Goal: Task Accomplishment & Management: Use online tool/utility

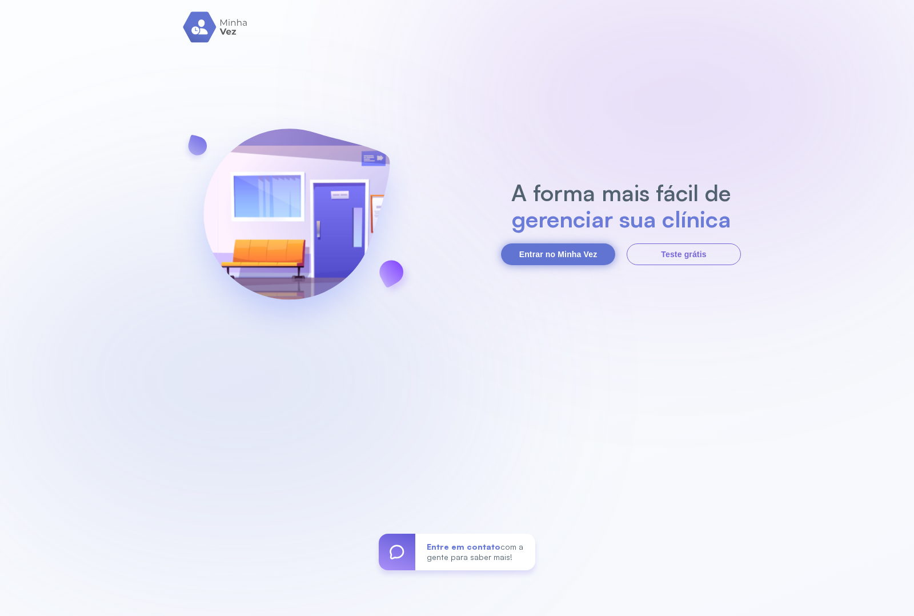
click at [574, 260] on button "Entrar no Minha Vez" at bounding box center [558, 254] width 114 height 22
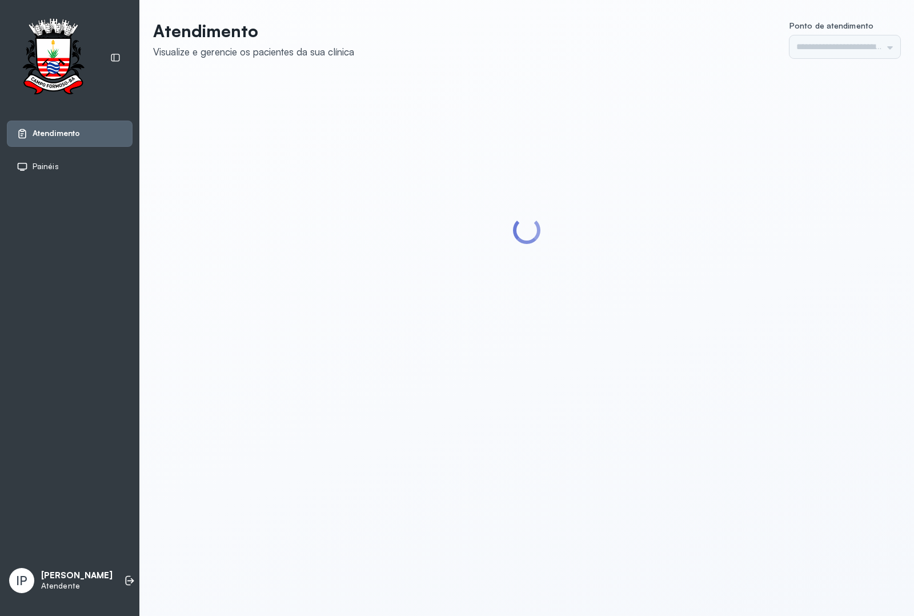
type input "*********"
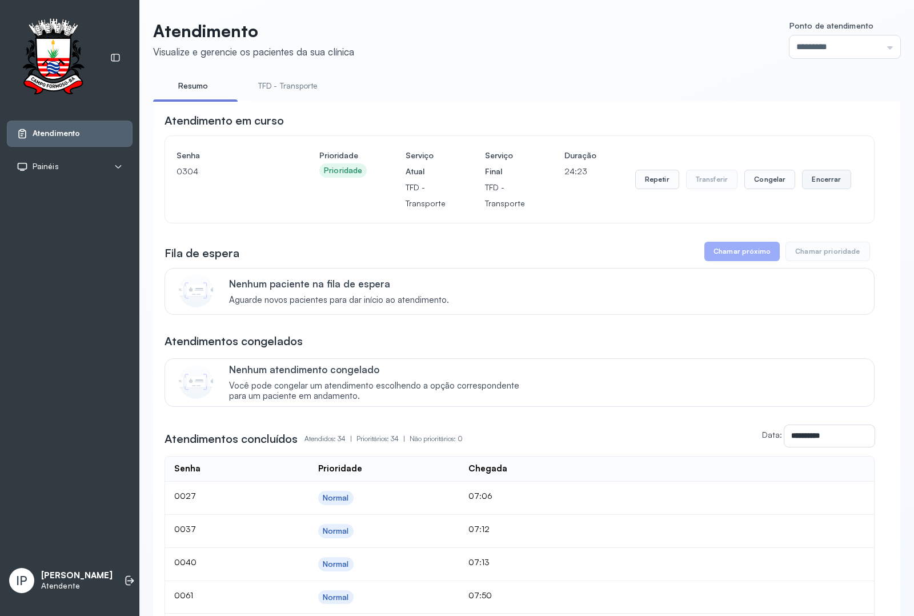
click at [811, 186] on button "Encerrar" at bounding box center [826, 179] width 49 height 19
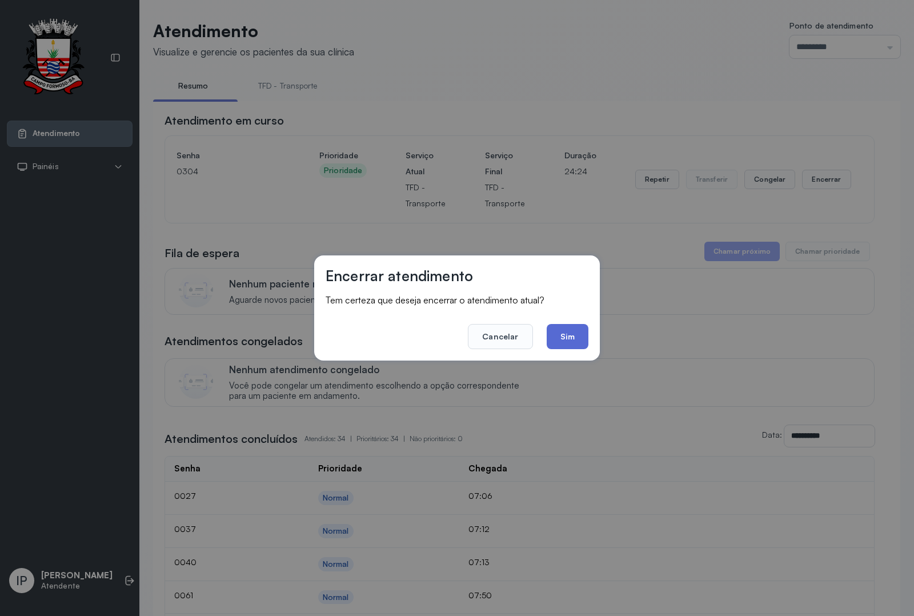
click at [566, 325] on button "Sim" at bounding box center [567, 336] width 42 height 25
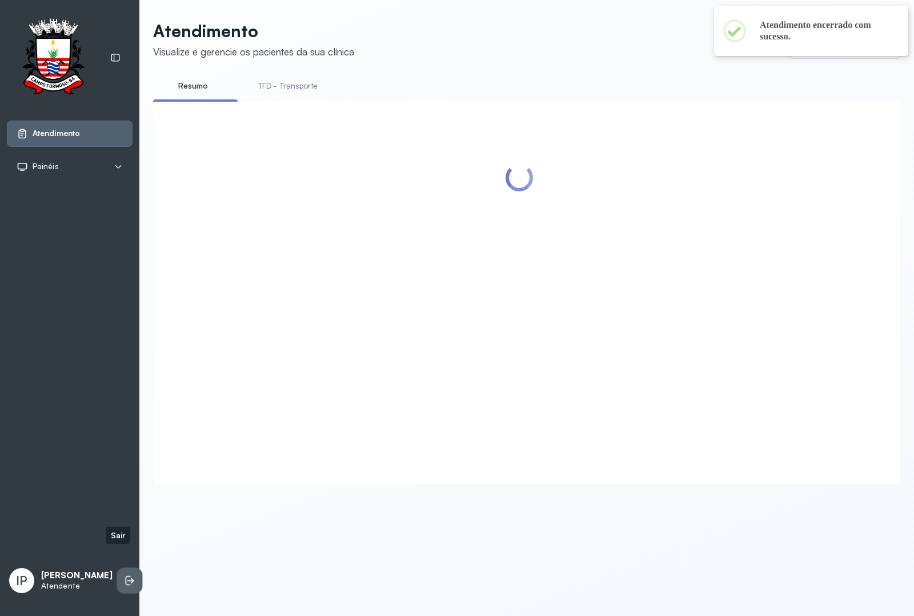
click at [117, 568] on li at bounding box center [129, 580] width 25 height 25
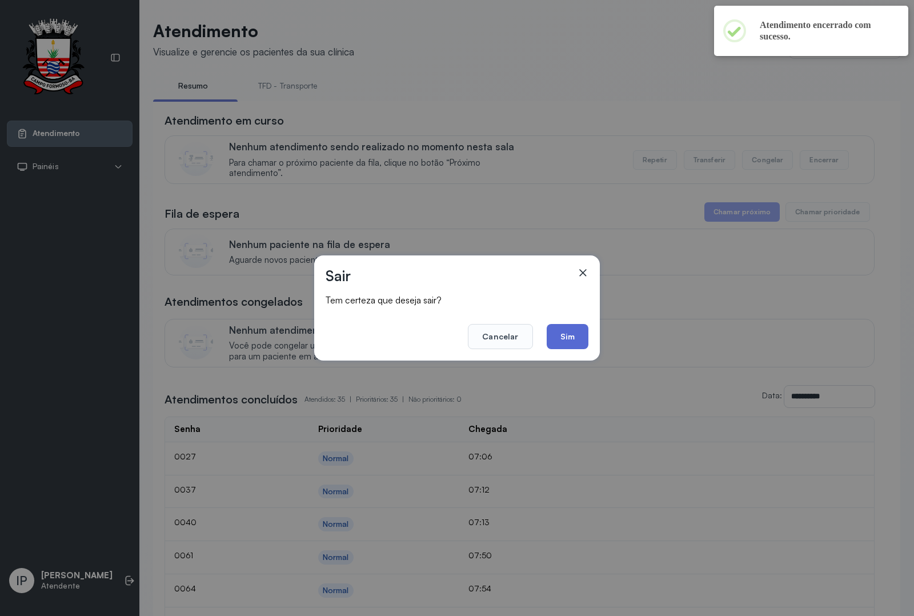
click at [569, 331] on button "Sim" at bounding box center [567, 336] width 42 height 25
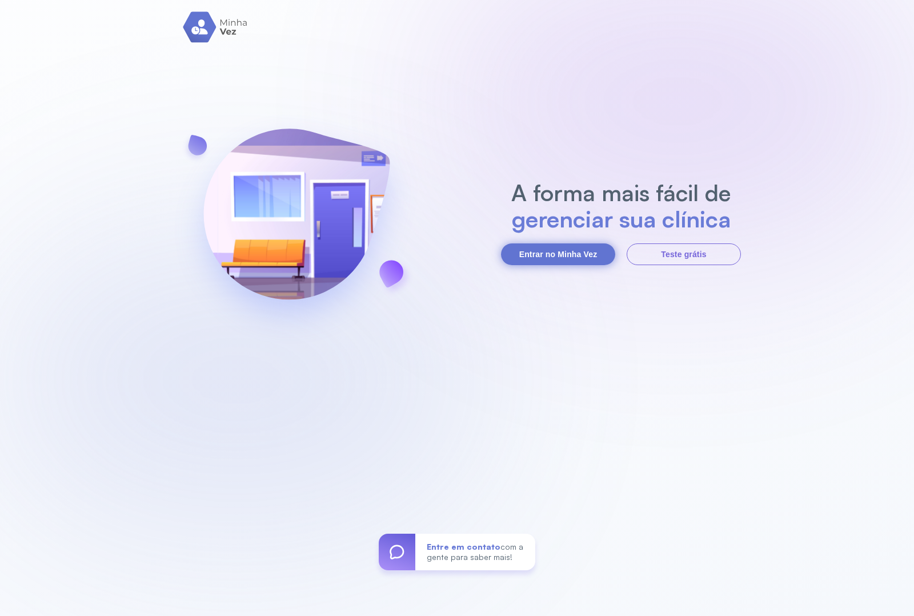
click at [566, 263] on button "Entrar no Minha Vez" at bounding box center [558, 254] width 114 height 22
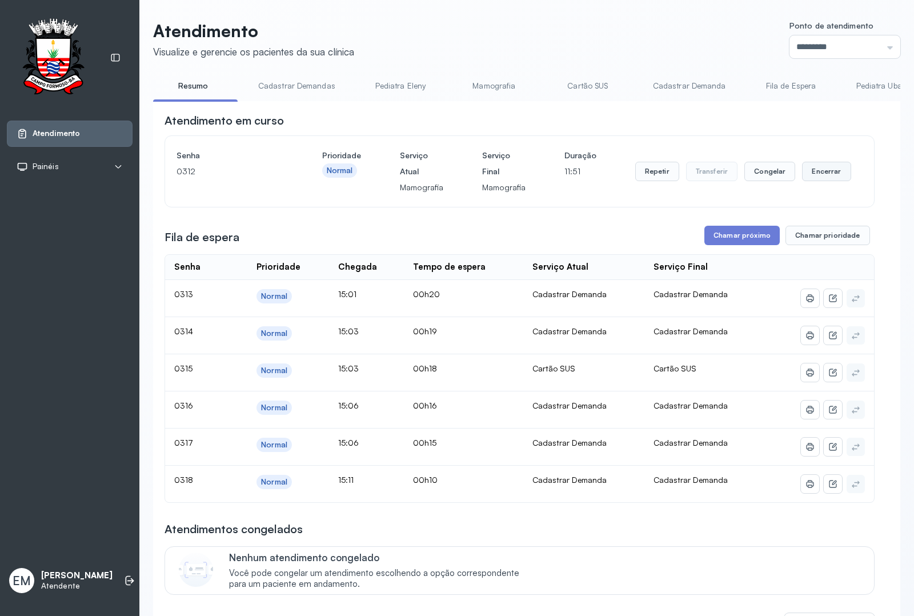
click at [826, 172] on button "Encerrar" at bounding box center [826, 171] width 49 height 19
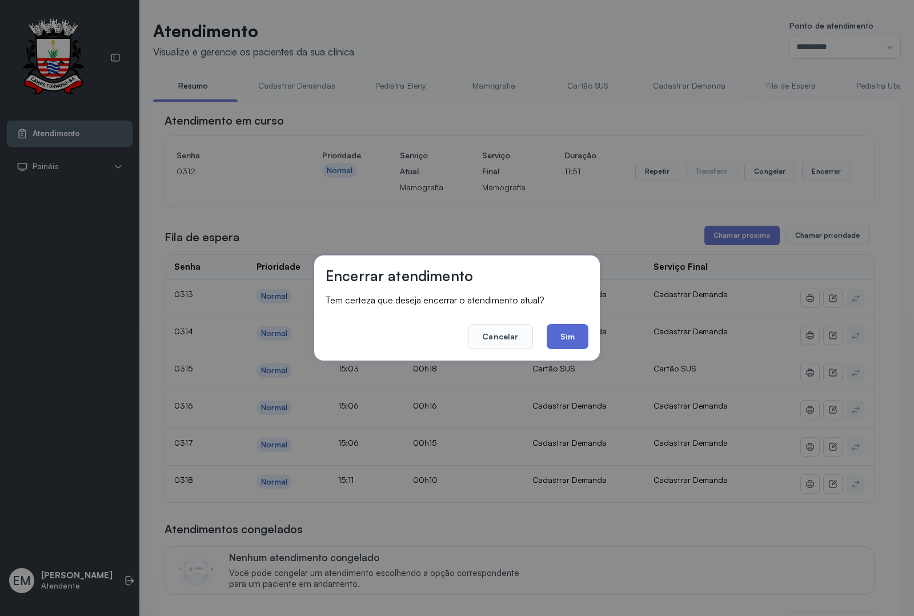
click at [575, 335] on button "Sim" at bounding box center [567, 336] width 42 height 25
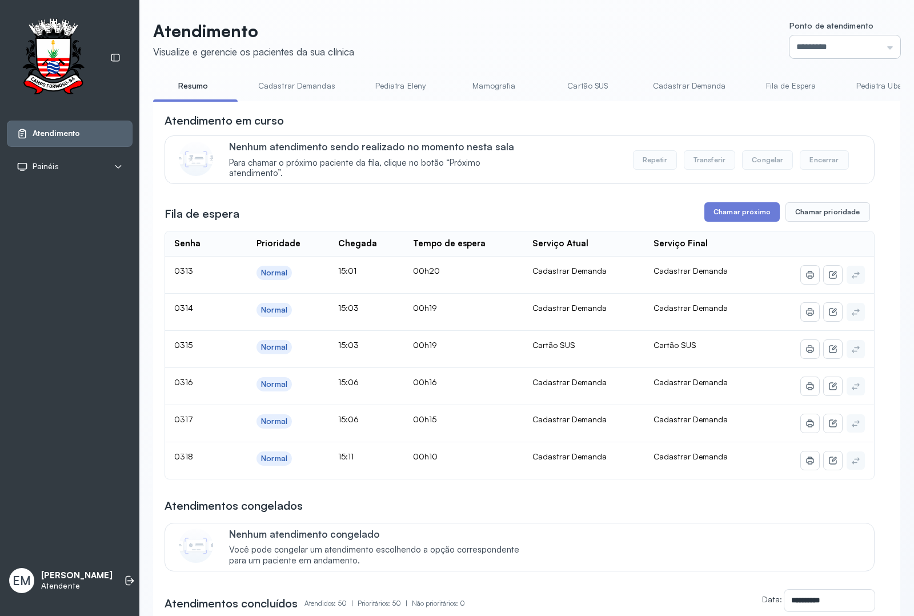
click at [839, 50] on input "*********" at bounding box center [844, 46] width 111 height 23
click at [738, 209] on button "Chamar próximo" at bounding box center [741, 211] width 75 height 19
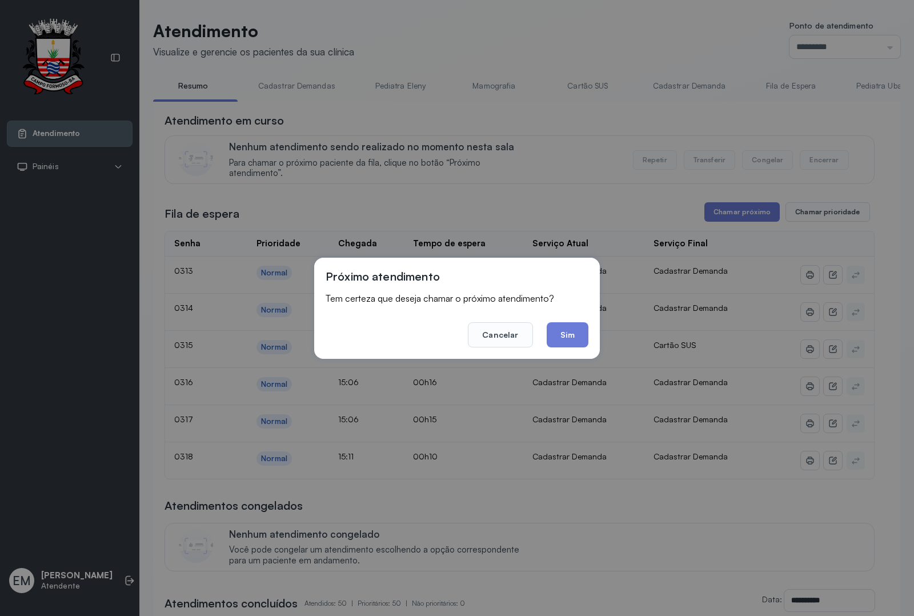
click at [680, 122] on div "Próximo atendimento Tem certeza que deseja chamar o próximo atendimento? Cancel…" at bounding box center [457, 308] width 914 height 616
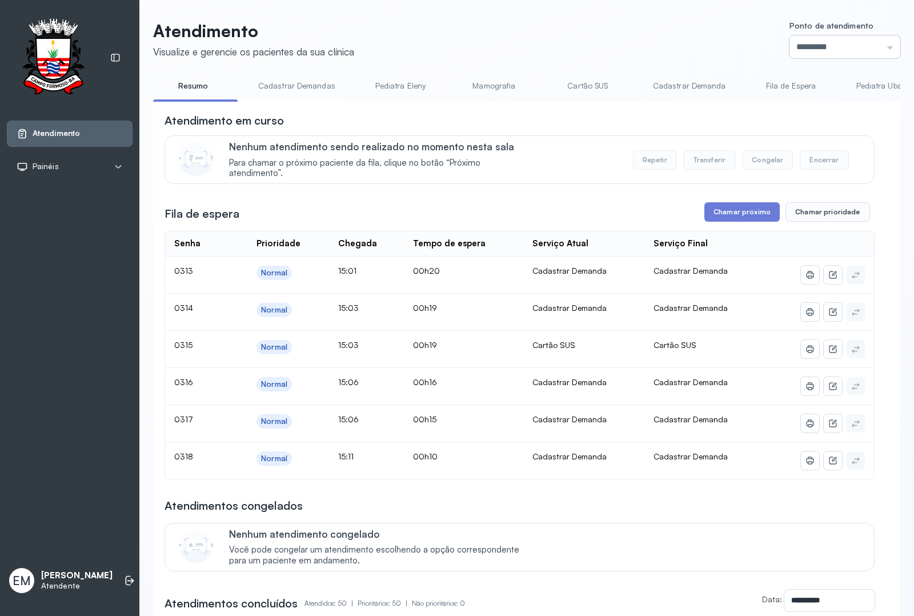
click at [855, 53] on input "*********" at bounding box center [844, 46] width 111 height 23
type input "*********"
click at [749, 219] on button "Chamar próximo" at bounding box center [741, 211] width 75 height 19
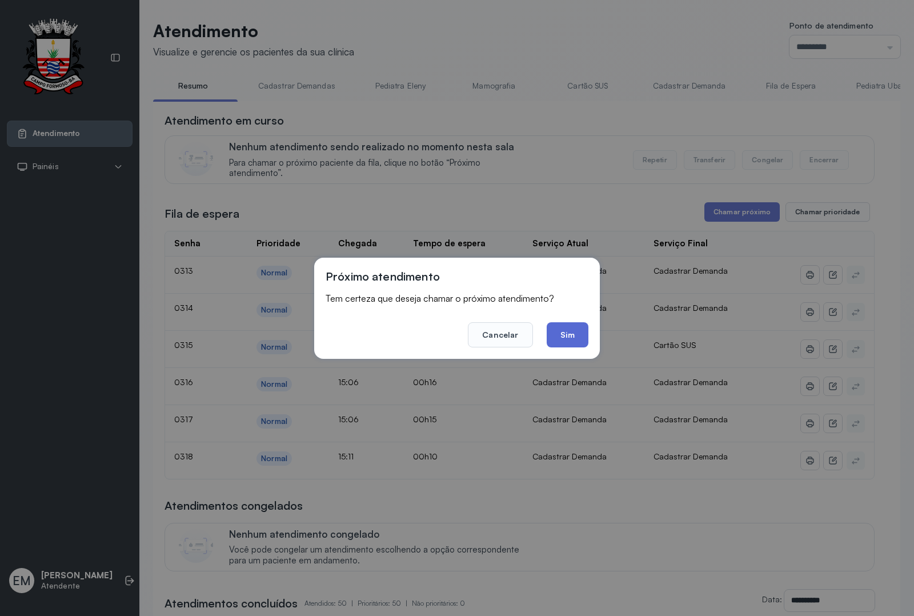
click at [576, 330] on button "Sim" at bounding box center [567, 334] width 42 height 25
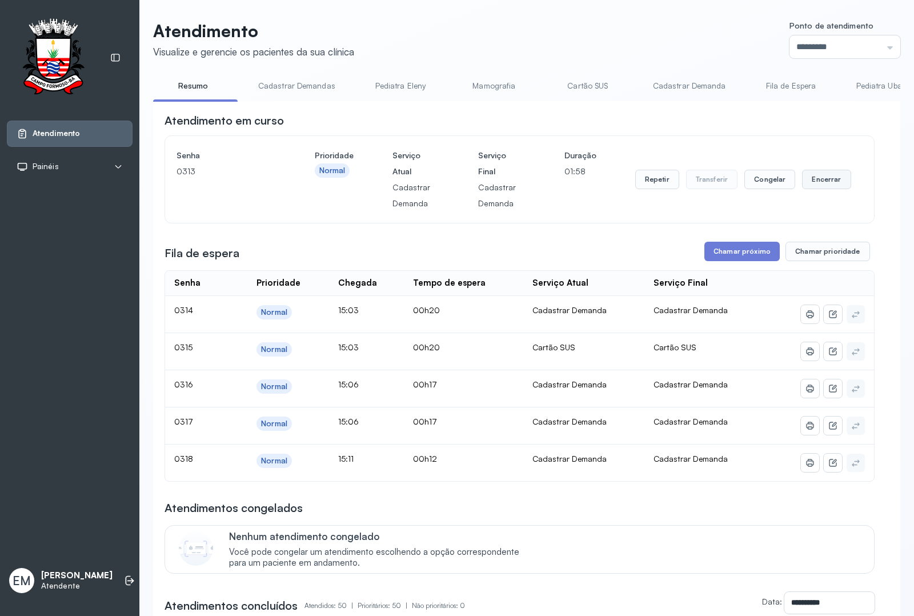
click at [802, 174] on button "Encerrar" at bounding box center [826, 179] width 49 height 19
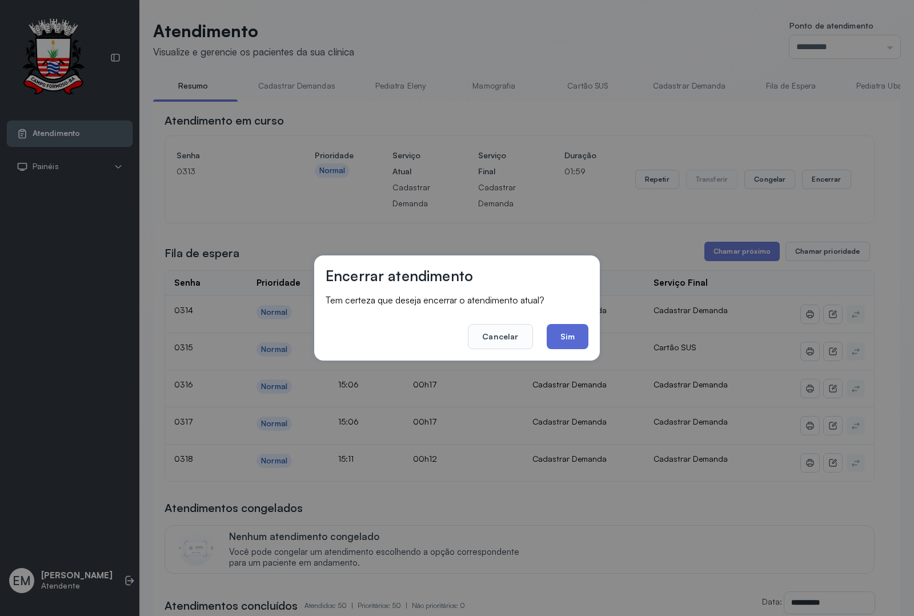
click at [558, 337] on button "Sim" at bounding box center [567, 336] width 42 height 25
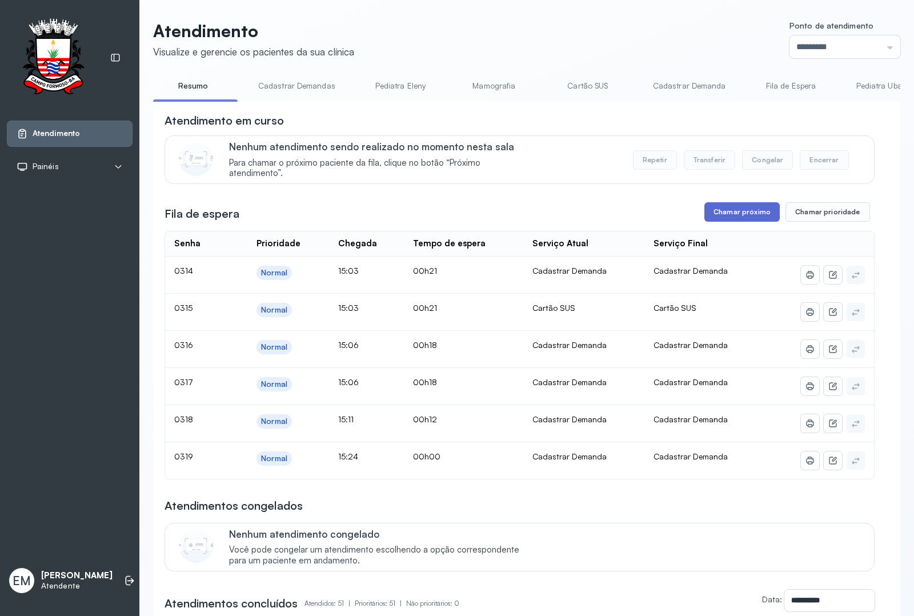
click at [709, 218] on button "Chamar próximo" at bounding box center [741, 211] width 75 height 19
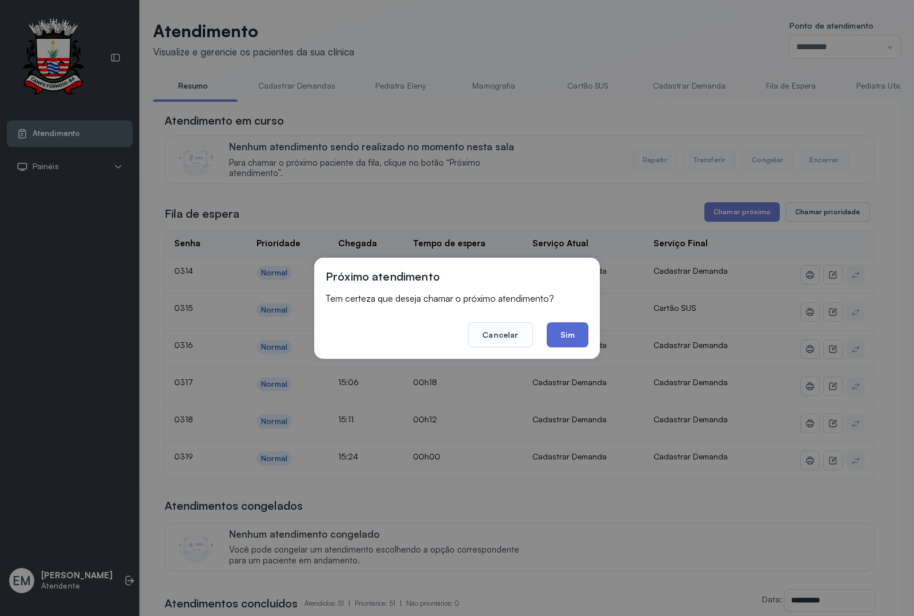
click at [569, 344] on button "Sim" at bounding box center [567, 334] width 42 height 25
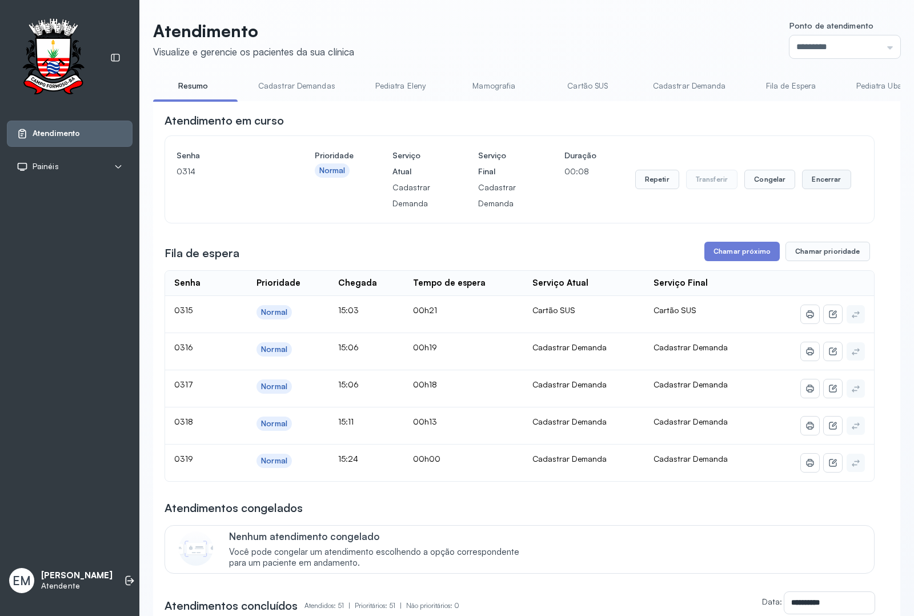
click at [823, 186] on button "Encerrar" at bounding box center [826, 179] width 49 height 19
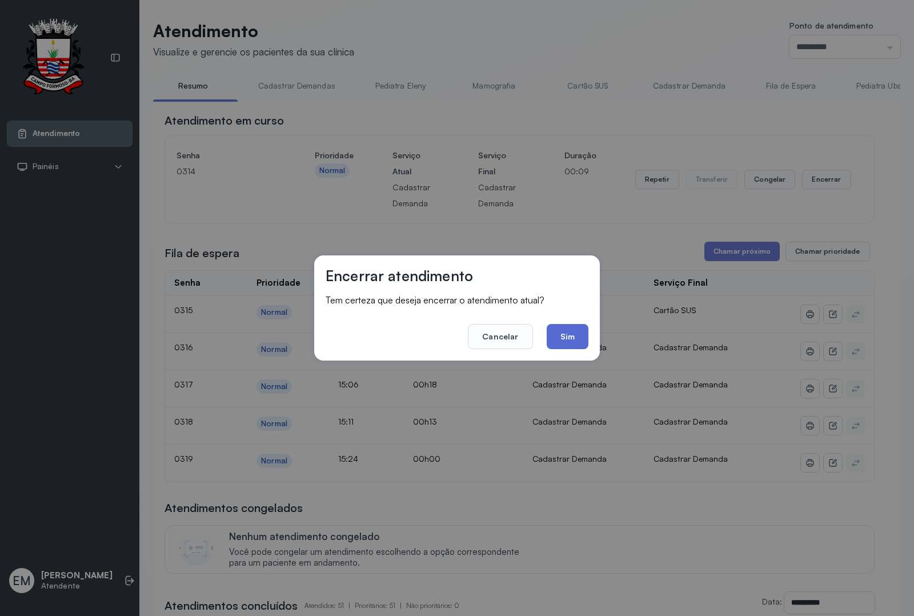
click at [580, 341] on button "Sim" at bounding box center [567, 336] width 42 height 25
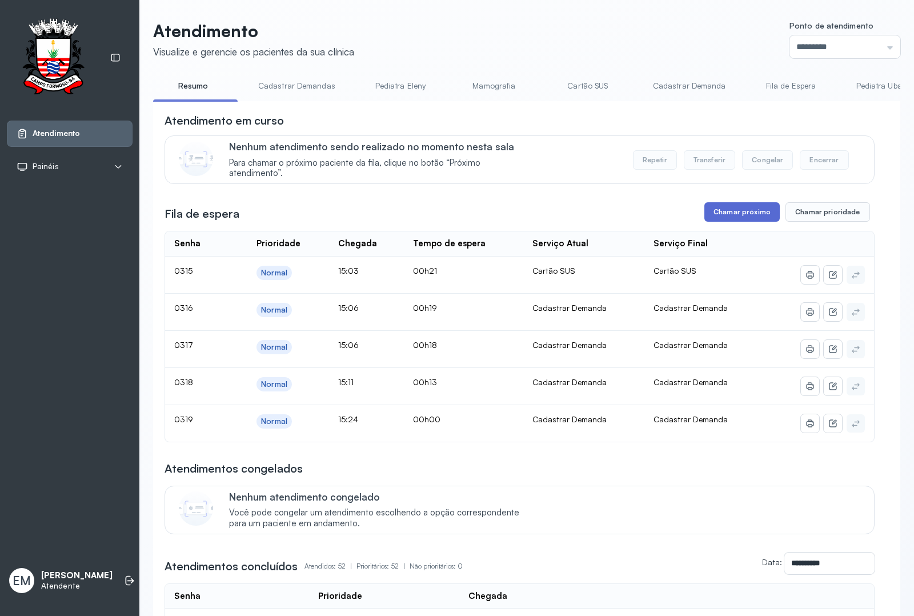
drag, startPoint x: 729, startPoint y: 212, endPoint x: 722, endPoint y: 216, distance: 7.9
click at [722, 216] on button "Chamar próximo" at bounding box center [741, 211] width 75 height 19
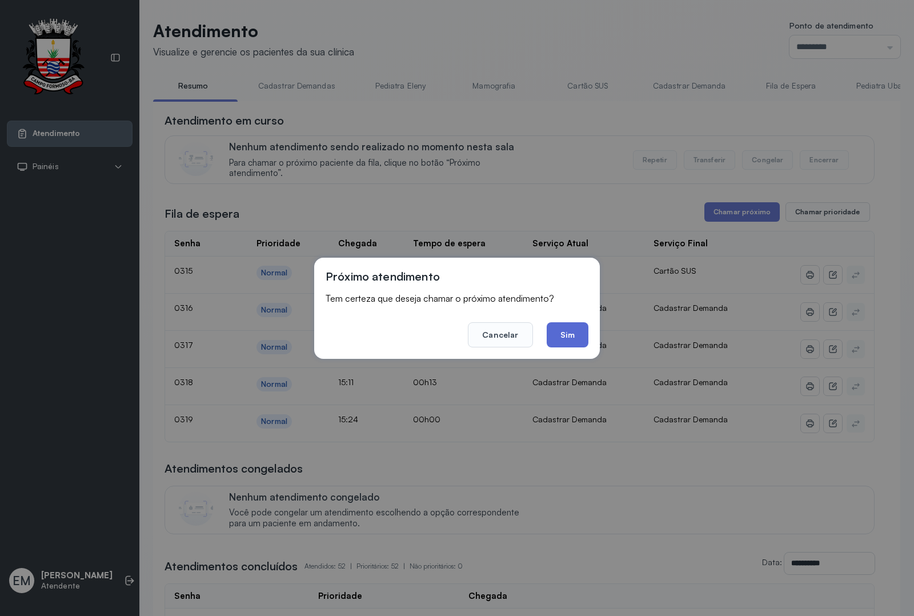
click at [557, 341] on button "Sim" at bounding box center [567, 334] width 42 height 25
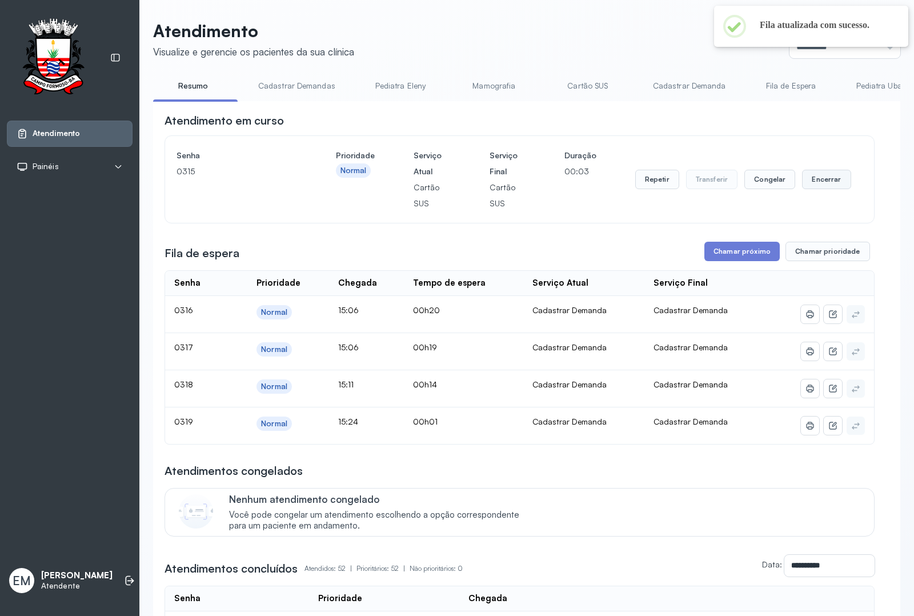
click at [817, 183] on button "Encerrar" at bounding box center [826, 179] width 49 height 19
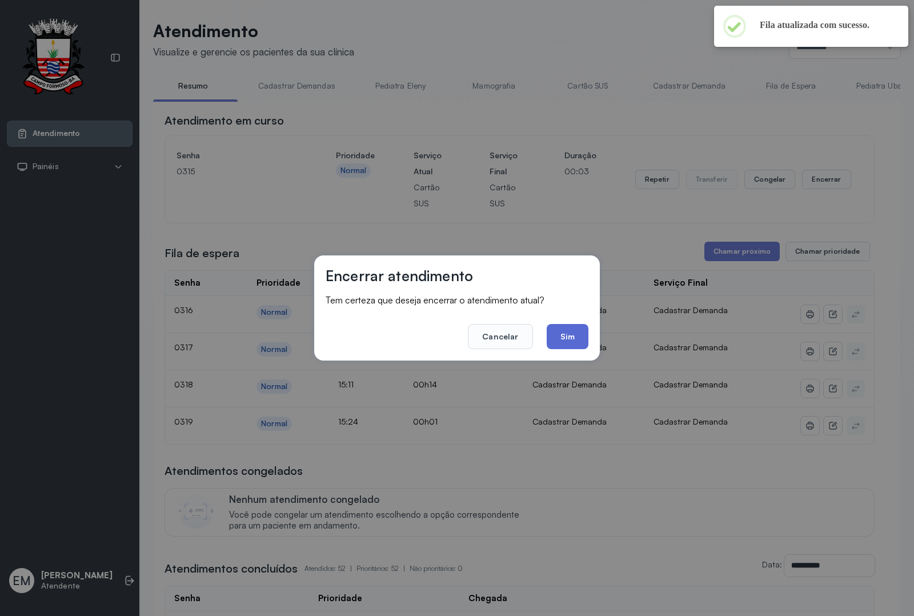
click at [566, 332] on button "Sim" at bounding box center [567, 336] width 42 height 25
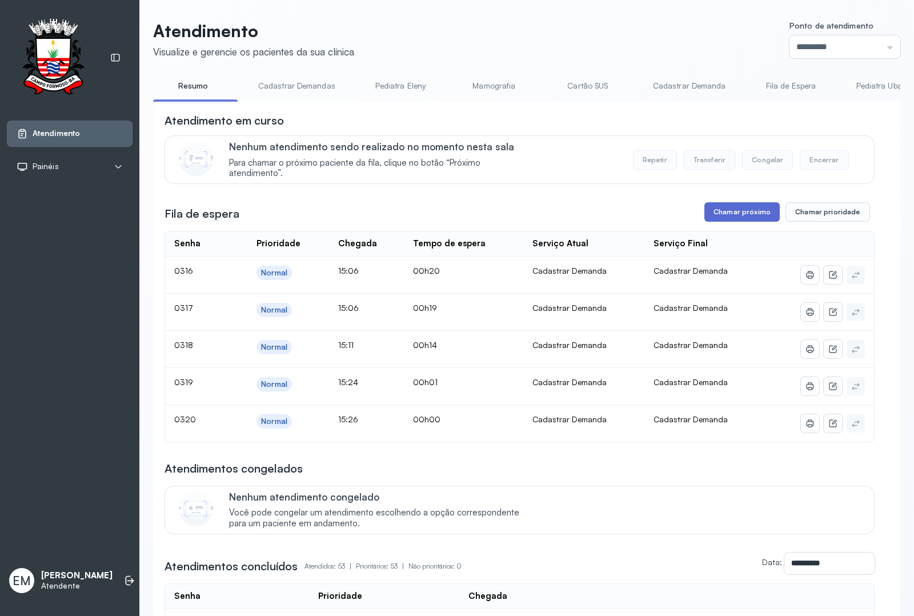
click at [720, 214] on button "Chamar próximo" at bounding box center [741, 211] width 75 height 19
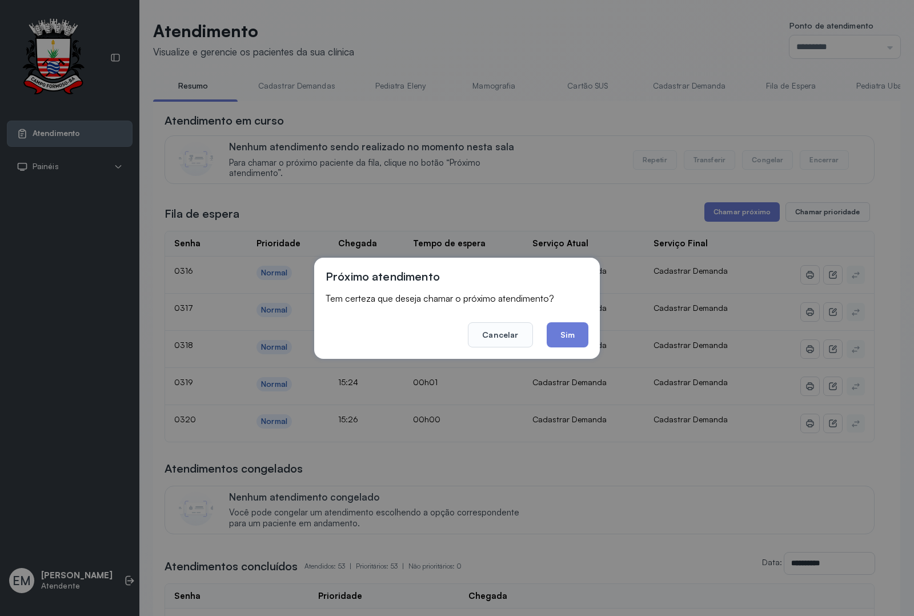
click at [570, 330] on button "Sim" at bounding box center [567, 334] width 42 height 25
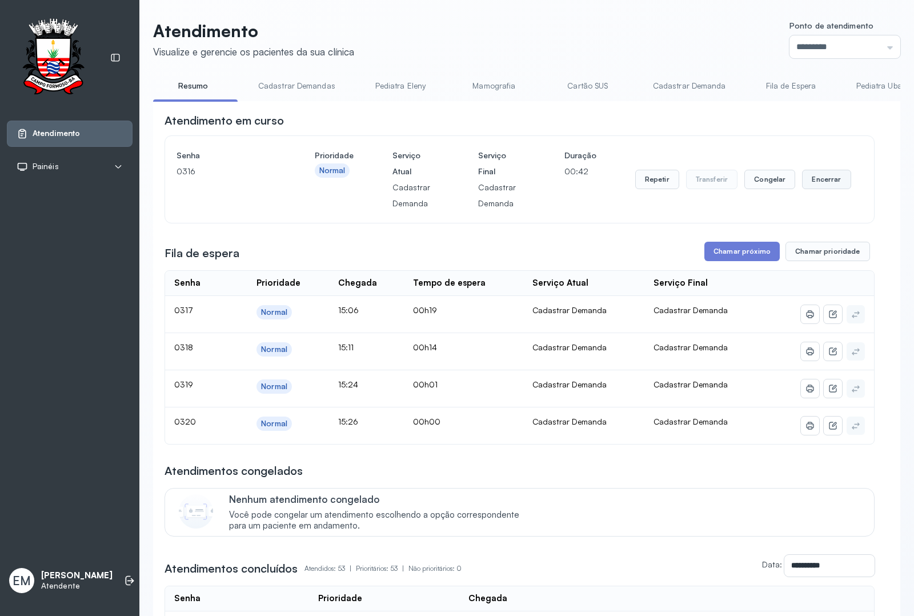
click at [808, 180] on button "Encerrar" at bounding box center [826, 179] width 49 height 19
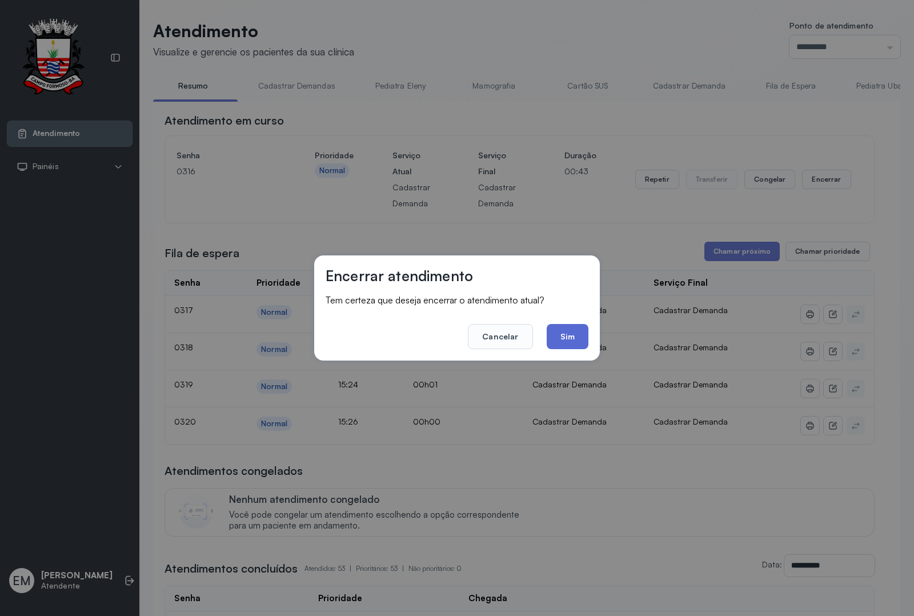
click at [561, 334] on button "Sim" at bounding box center [567, 336] width 42 height 25
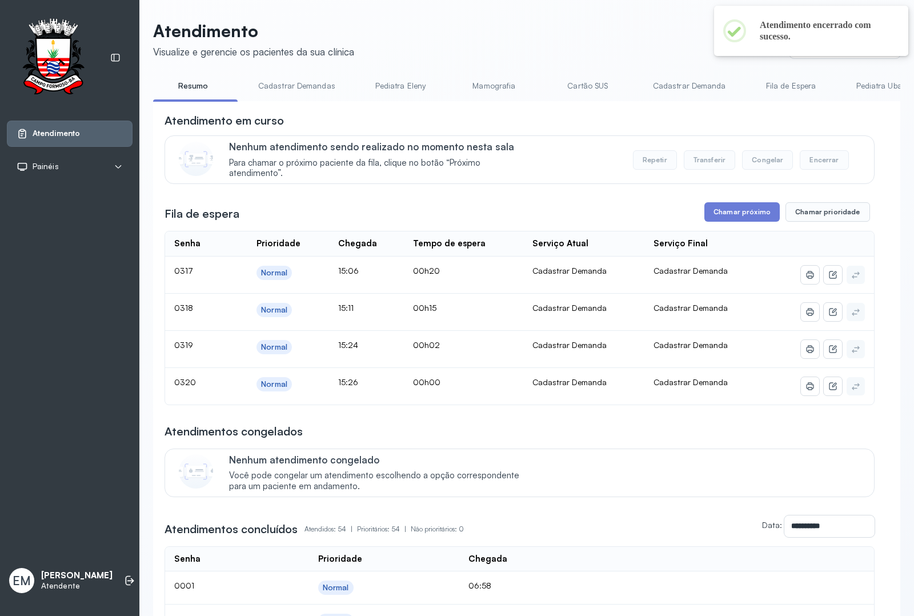
click at [734, 215] on button "Chamar próximo" at bounding box center [741, 211] width 75 height 19
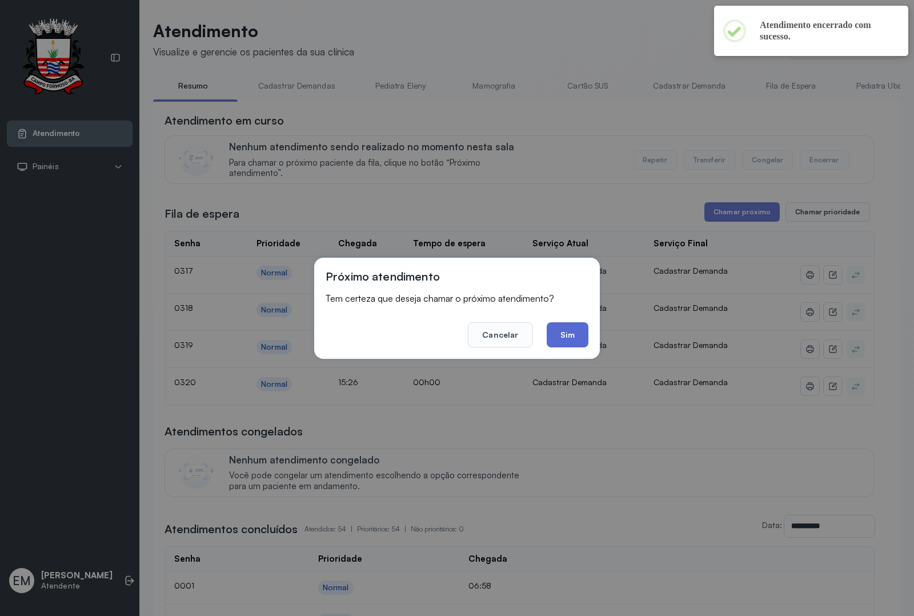
click at [562, 329] on button "Sim" at bounding box center [567, 334] width 42 height 25
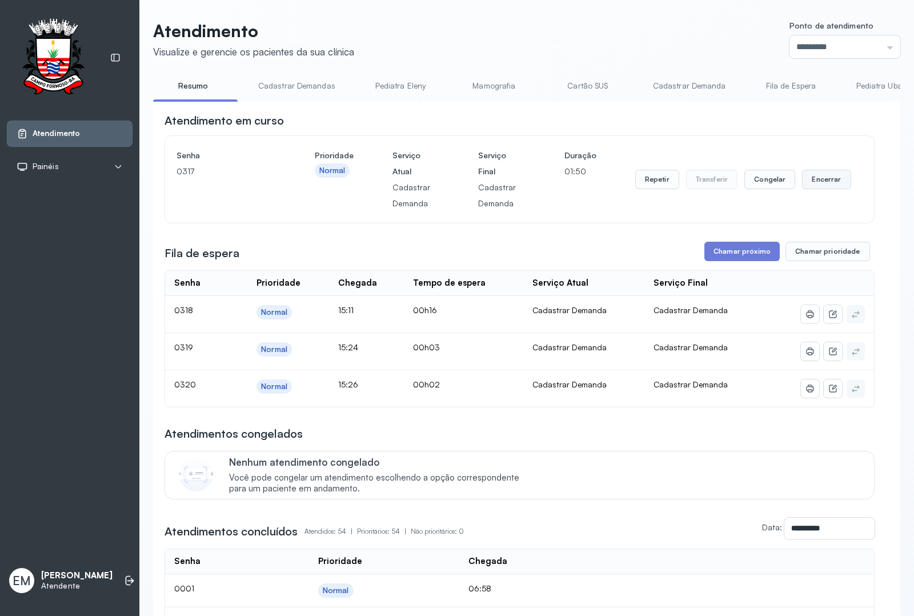
drag, startPoint x: 801, startPoint y: 174, endPoint x: 795, endPoint y: 179, distance: 6.9
click at [802, 179] on button "Encerrar" at bounding box center [826, 179] width 49 height 19
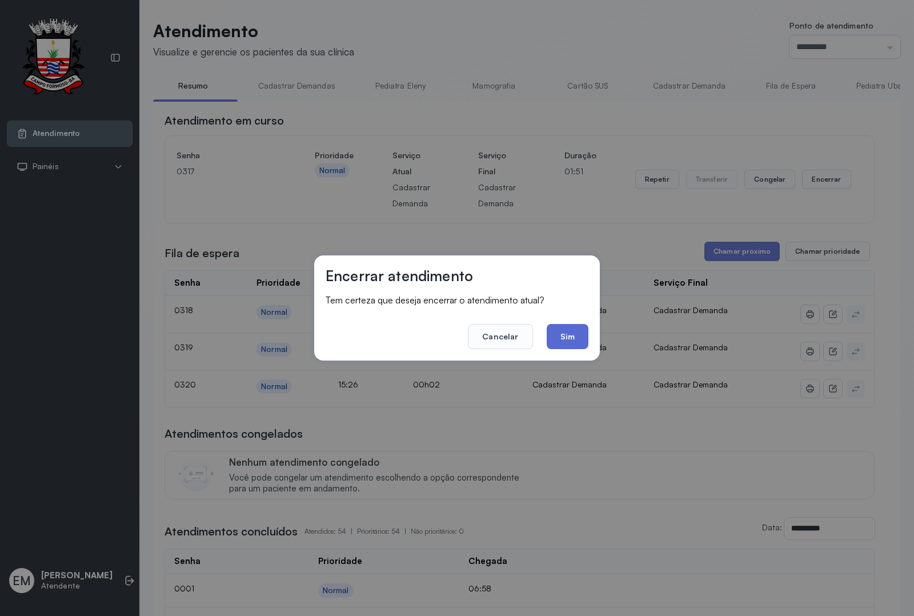
click at [562, 326] on button "Sim" at bounding box center [567, 336] width 42 height 25
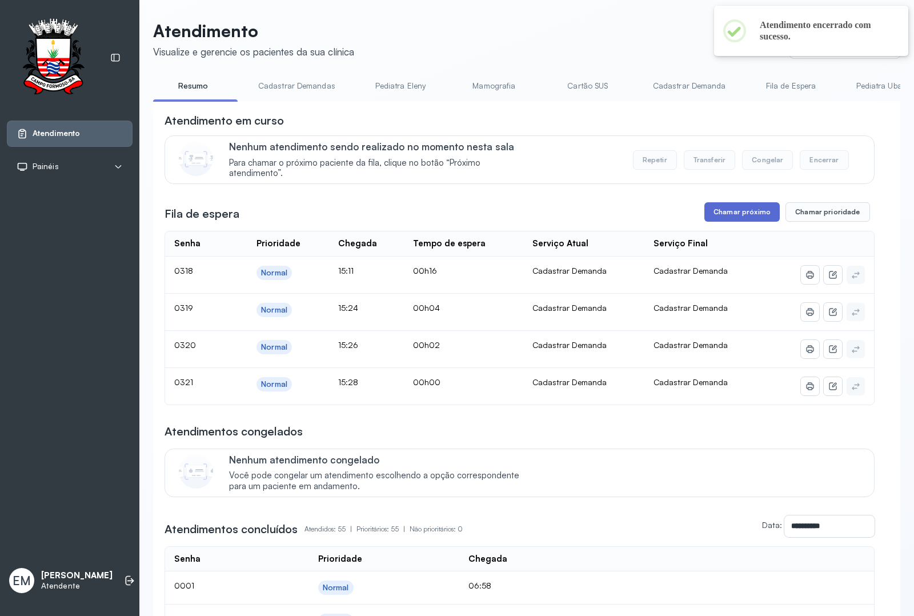
click at [733, 207] on button "Chamar próximo" at bounding box center [741, 211] width 75 height 19
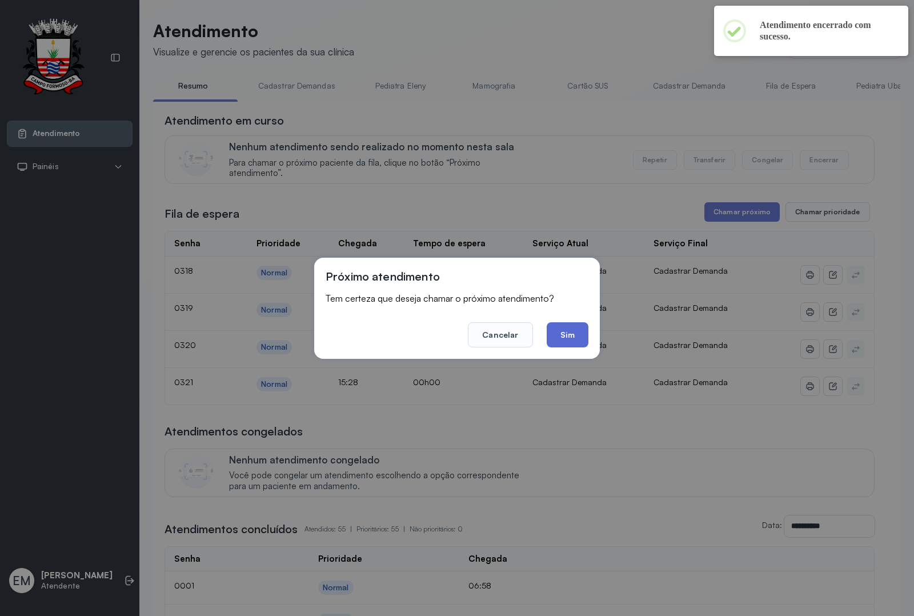
click at [564, 328] on button "Sim" at bounding box center [567, 334] width 42 height 25
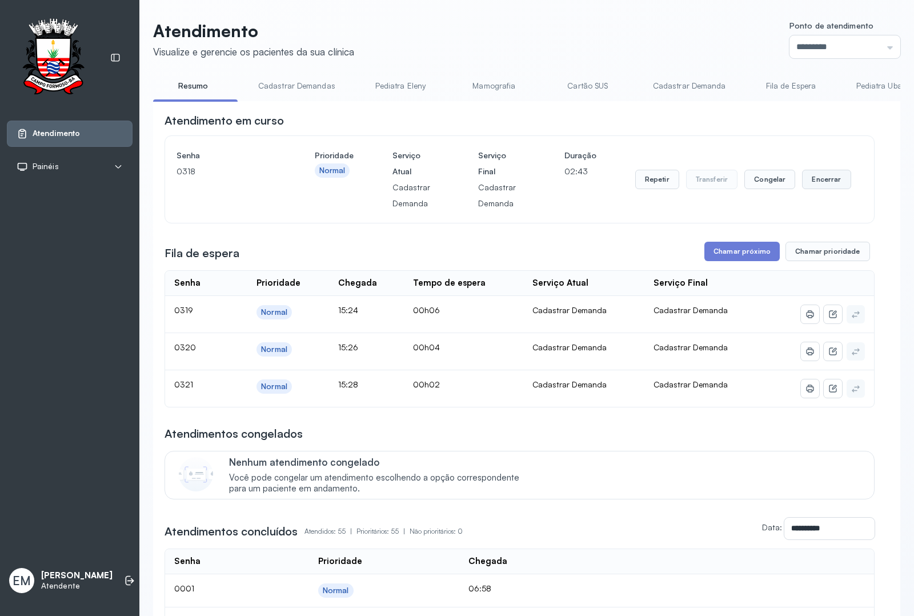
click at [822, 180] on button "Encerrar" at bounding box center [826, 179] width 49 height 19
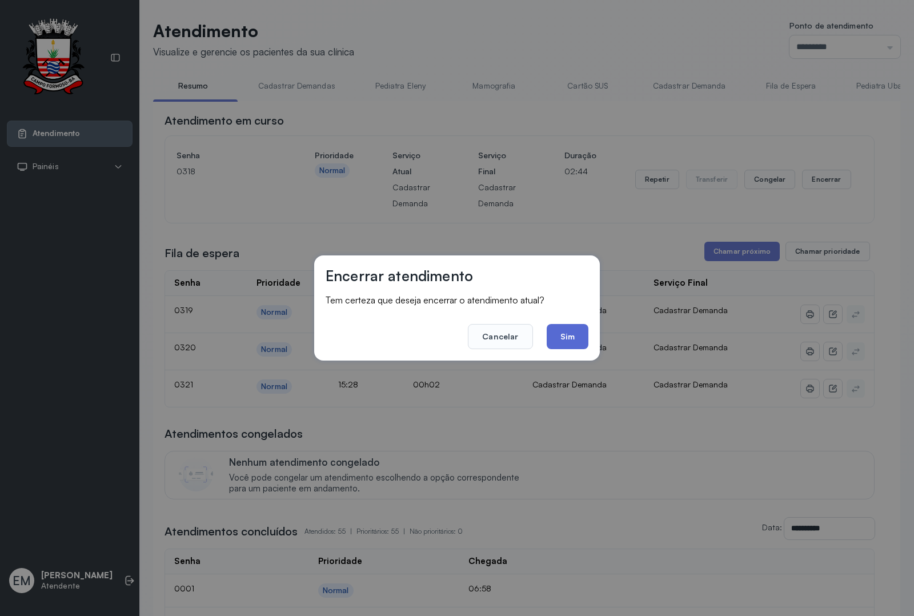
click at [569, 332] on button "Sim" at bounding box center [567, 336] width 42 height 25
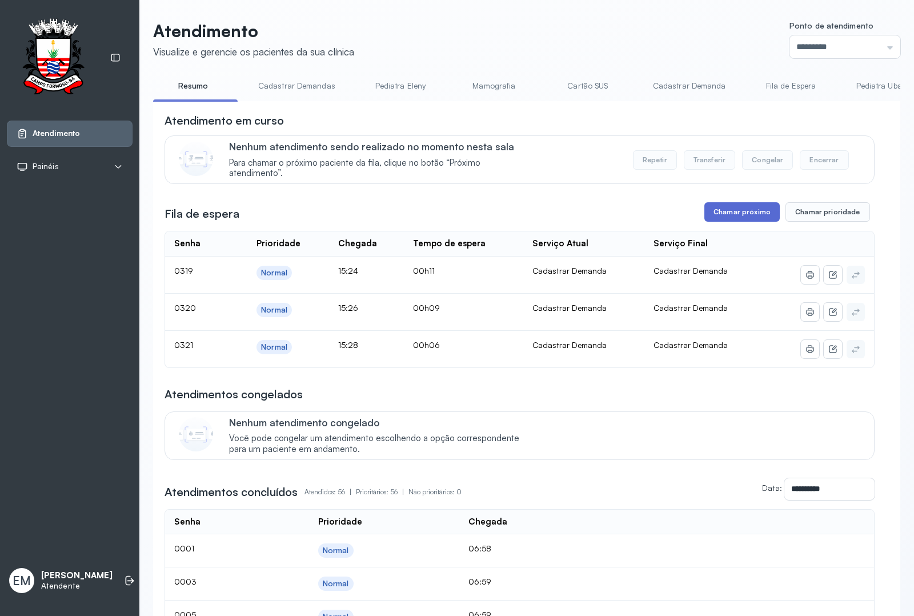
click at [729, 220] on button "Chamar próximo" at bounding box center [741, 211] width 75 height 19
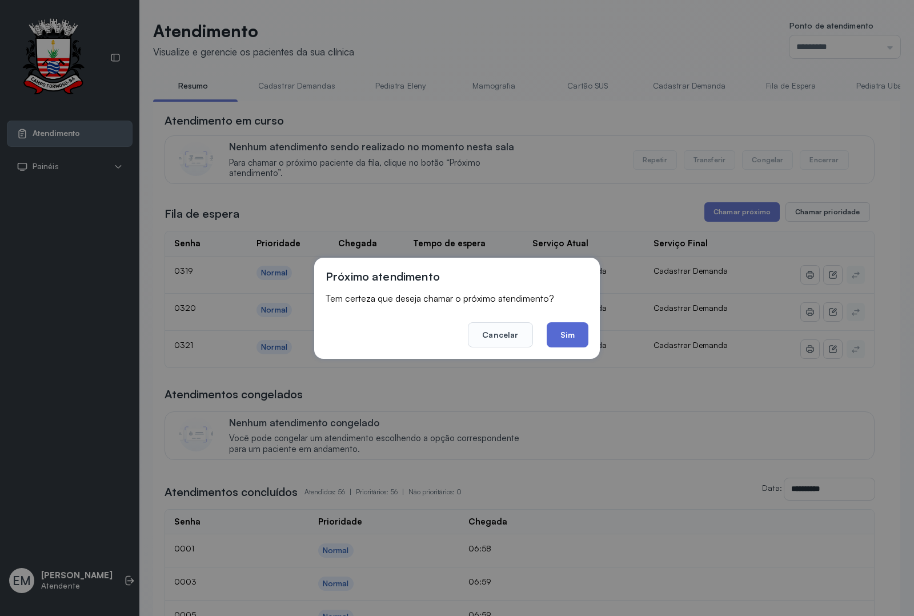
click at [551, 332] on button "Sim" at bounding box center [567, 334] width 42 height 25
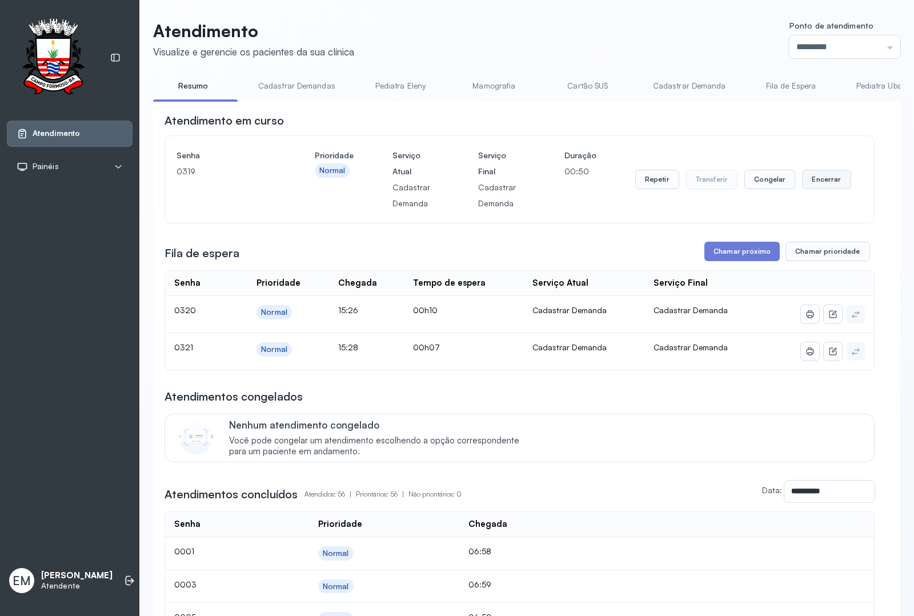
drag, startPoint x: 829, startPoint y: 183, endPoint x: 821, endPoint y: 184, distance: 7.6
click at [821, 184] on button "Encerrar" at bounding box center [826, 179] width 49 height 19
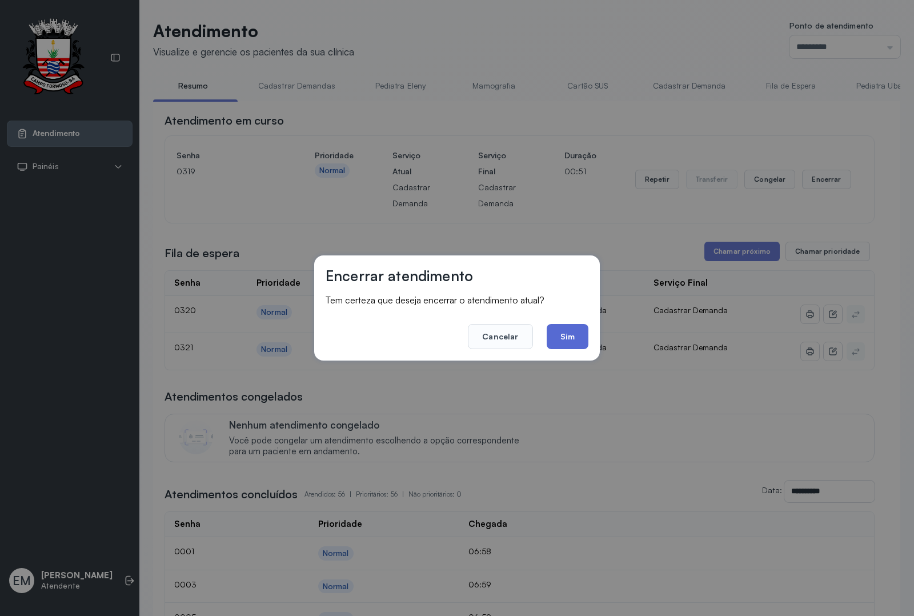
click at [552, 332] on button "Sim" at bounding box center [567, 336] width 42 height 25
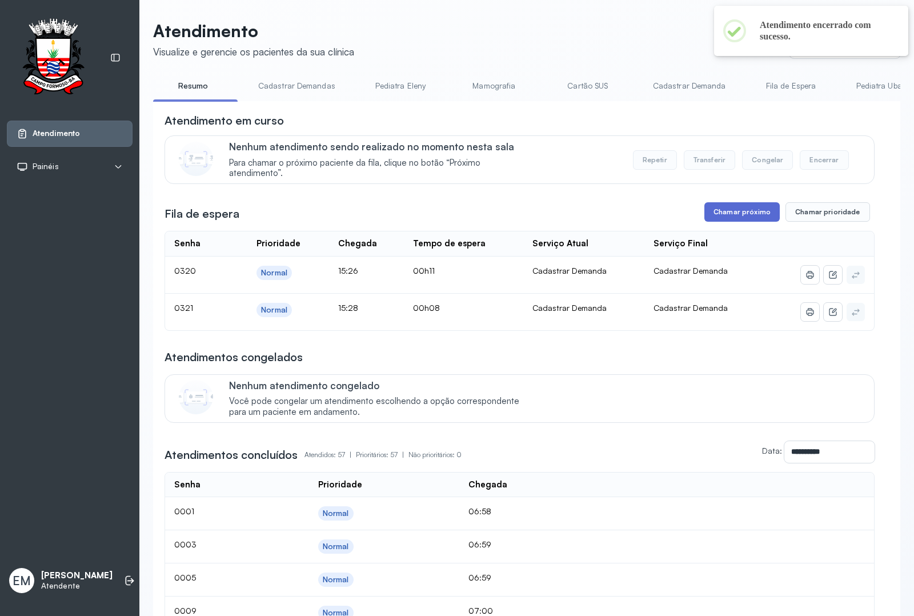
click at [735, 215] on button "Chamar próximo" at bounding box center [741, 211] width 75 height 19
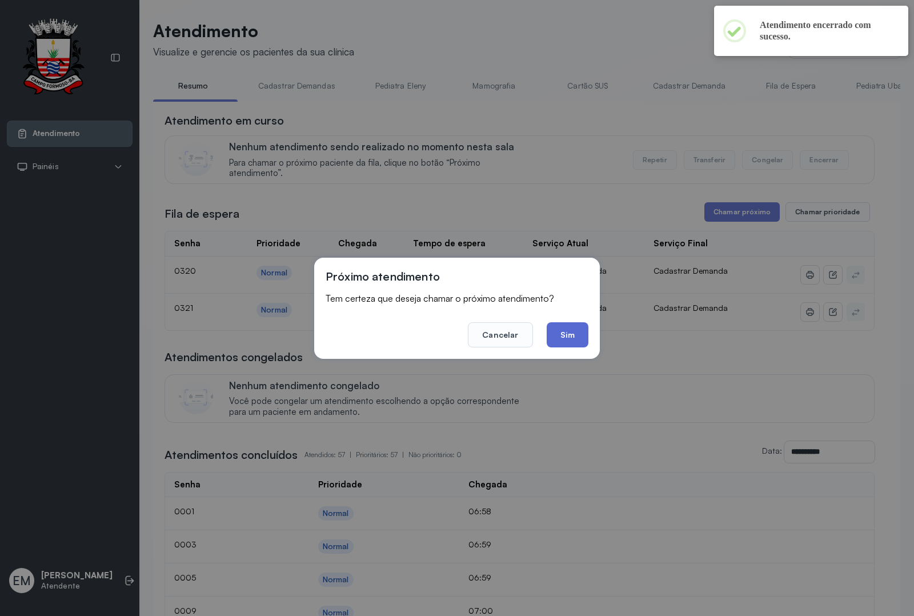
click at [554, 337] on button "Sim" at bounding box center [567, 334] width 42 height 25
